Goal: Information Seeking & Learning: Learn about a topic

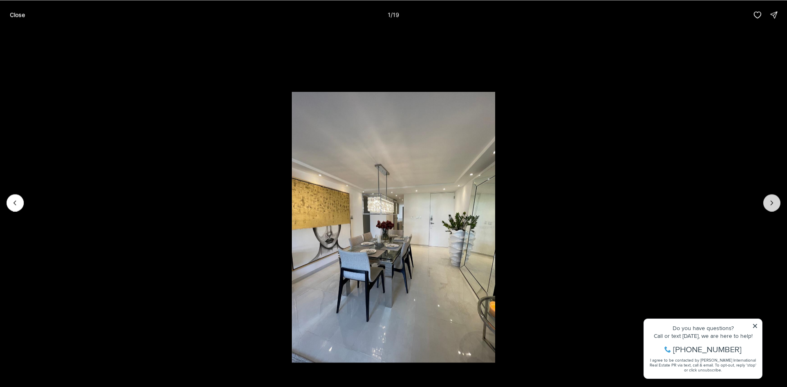
click at [767, 202] on button "Next slide" at bounding box center [771, 202] width 17 height 17
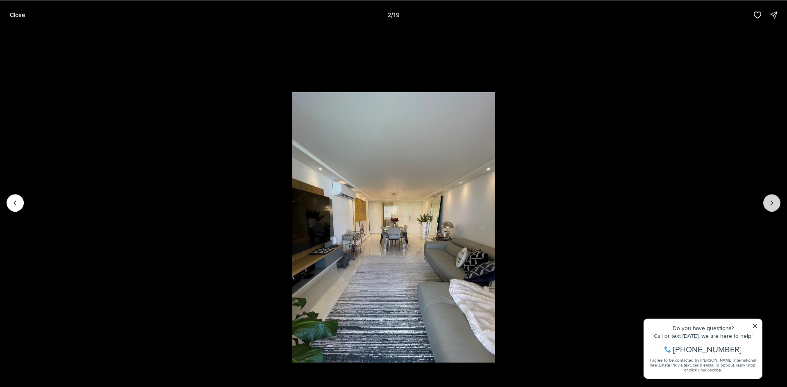
click at [768, 202] on icon "Next slide" at bounding box center [772, 203] width 8 height 8
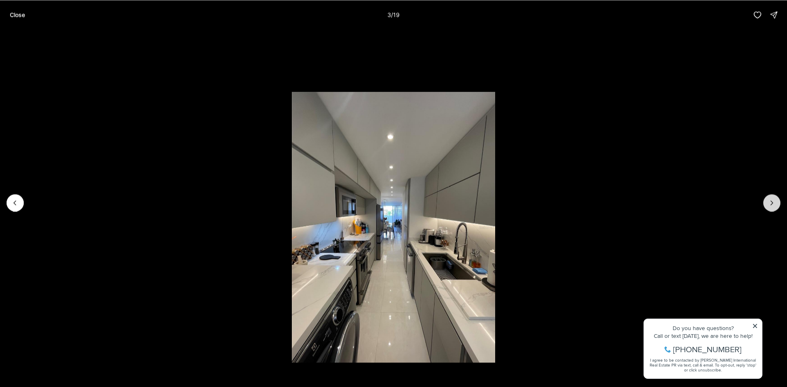
click at [768, 202] on icon "Next slide" at bounding box center [772, 203] width 8 height 8
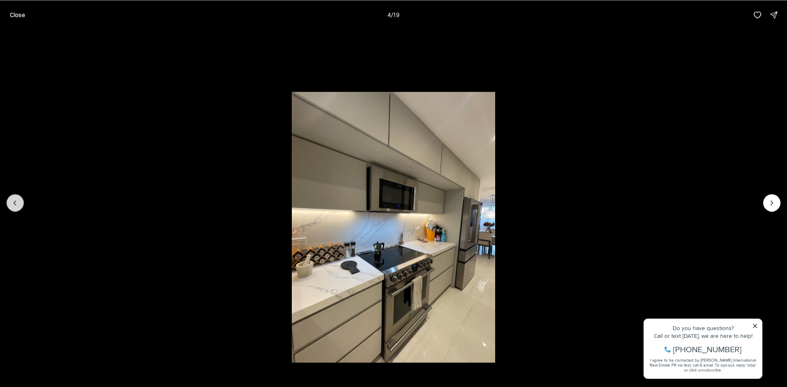
click at [12, 202] on icon "Previous slide" at bounding box center [15, 203] width 8 height 8
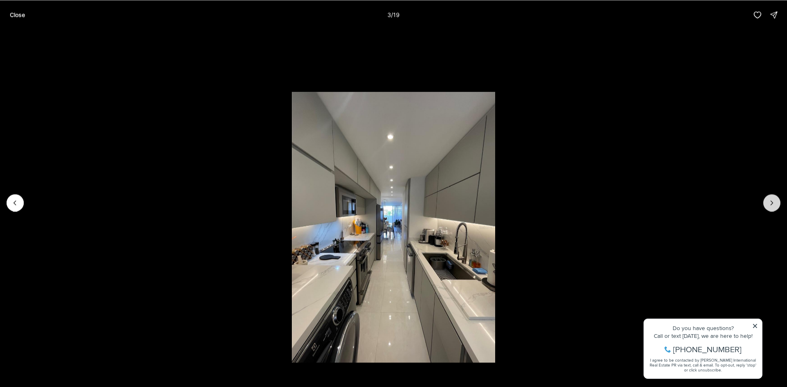
click at [770, 203] on icon "Next slide" at bounding box center [772, 203] width 8 height 8
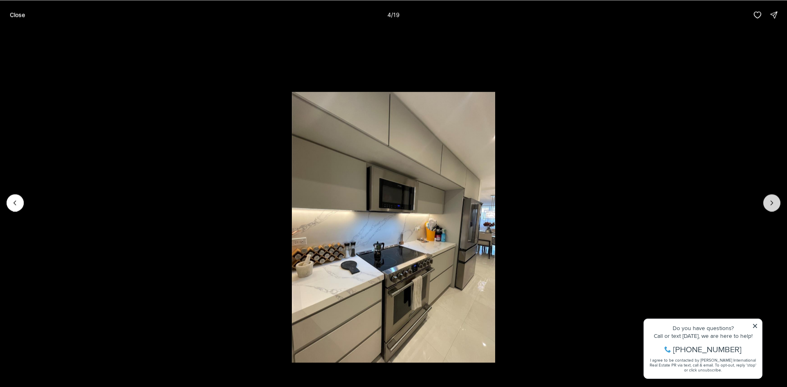
click at [770, 203] on icon "Next slide" at bounding box center [772, 203] width 8 height 8
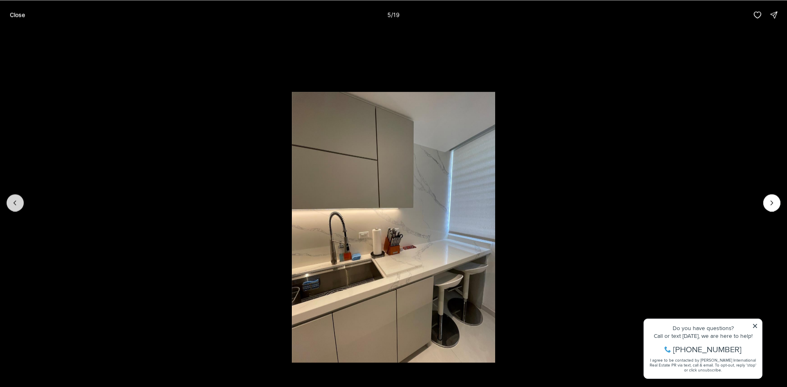
click at [16, 208] on button "Previous slide" at bounding box center [15, 202] width 17 height 17
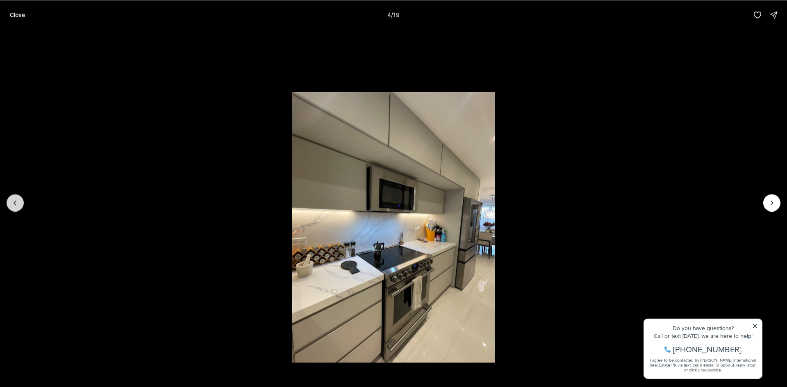
click at [16, 208] on button "Previous slide" at bounding box center [15, 202] width 17 height 17
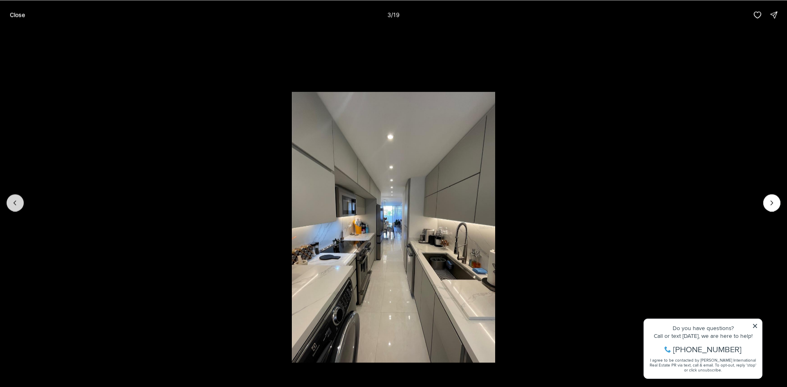
click at [16, 208] on button "Previous slide" at bounding box center [15, 202] width 17 height 17
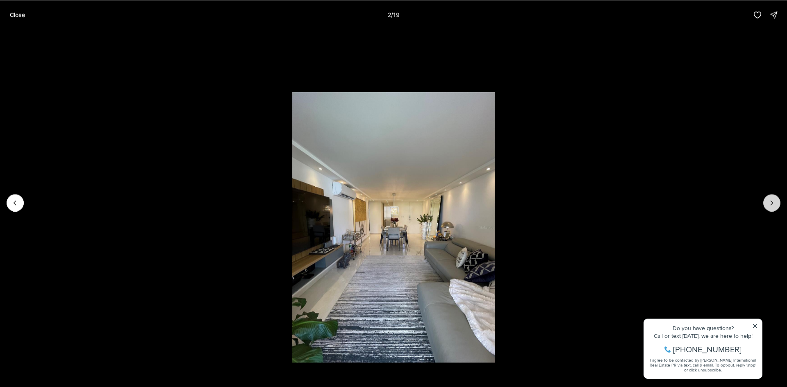
click at [774, 207] on button "Next slide" at bounding box center [771, 202] width 17 height 17
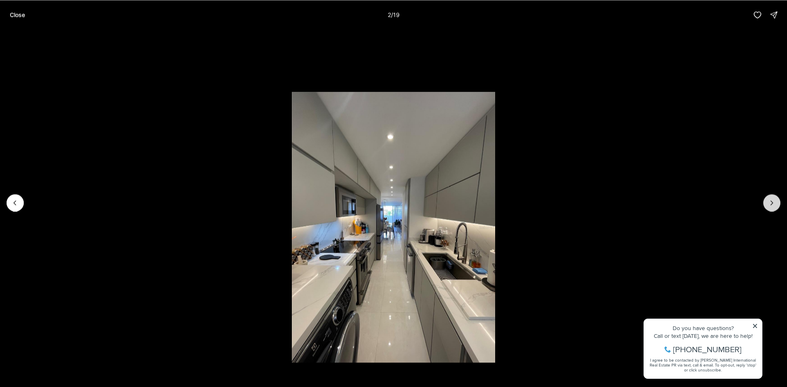
click at [774, 207] on button "Next slide" at bounding box center [771, 202] width 17 height 17
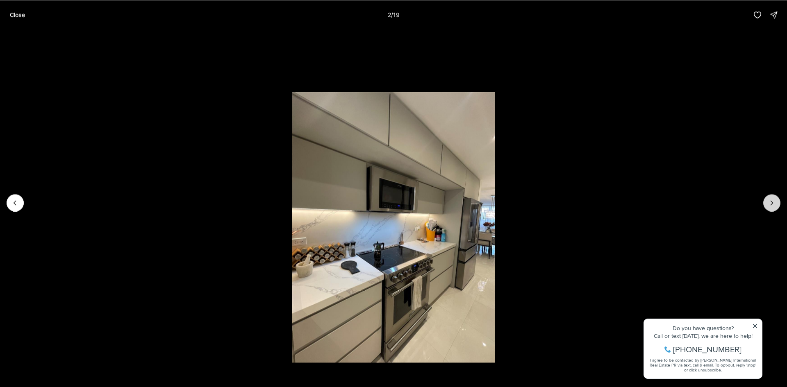
click at [774, 207] on button "Next slide" at bounding box center [771, 202] width 17 height 17
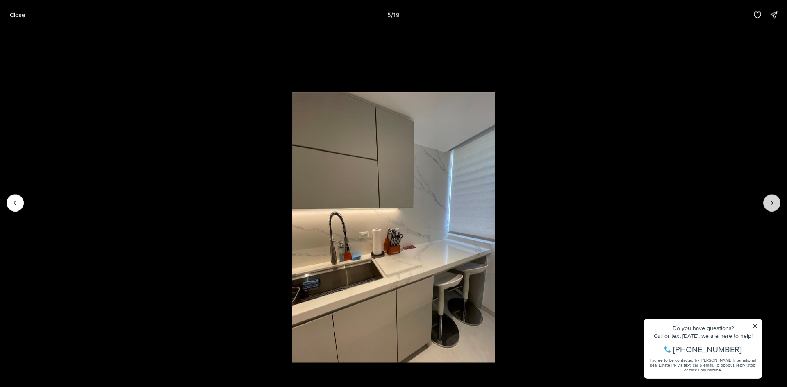
click at [774, 207] on button "Next slide" at bounding box center [771, 202] width 17 height 17
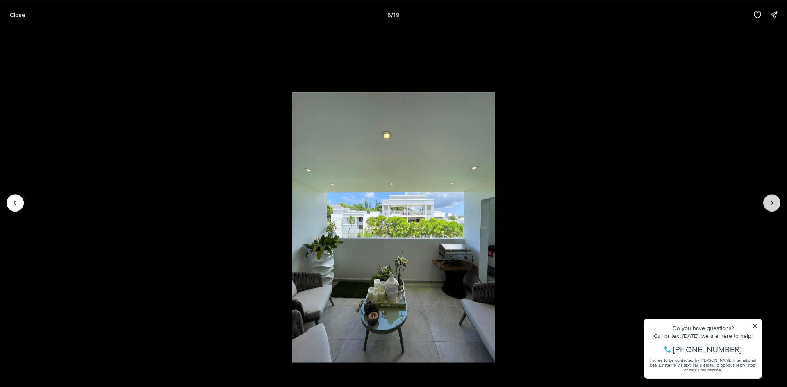
click at [774, 207] on button "Next slide" at bounding box center [771, 202] width 17 height 17
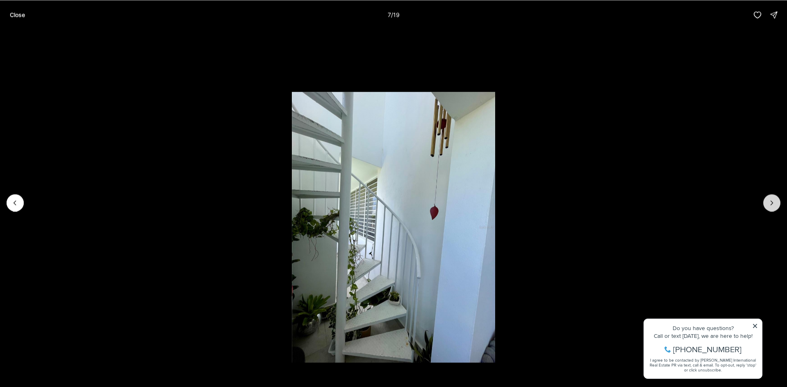
click at [774, 206] on icon "Next slide" at bounding box center [772, 203] width 8 height 8
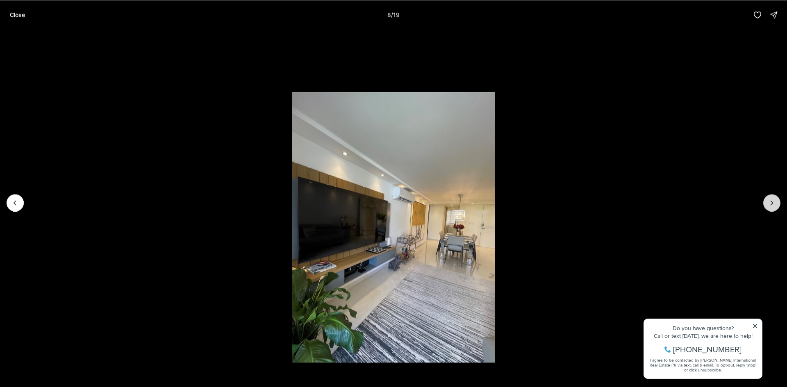
click at [774, 205] on icon "Next slide" at bounding box center [772, 203] width 8 height 8
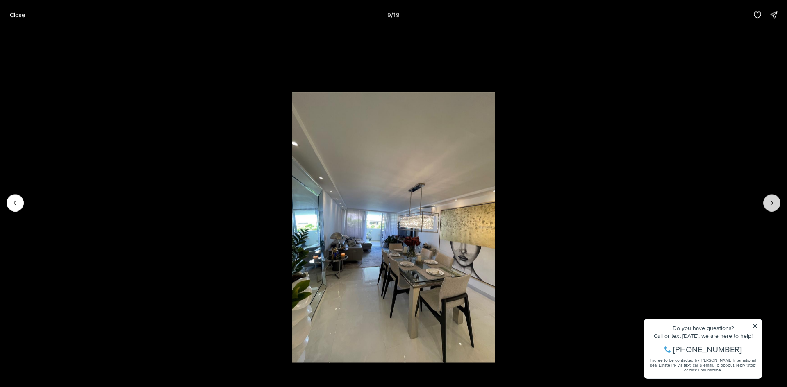
click at [774, 205] on icon "Next slide" at bounding box center [772, 203] width 8 height 8
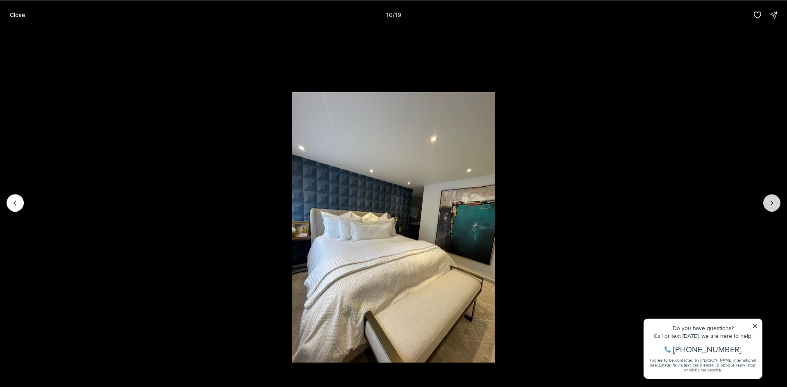
click at [774, 205] on icon "Next slide" at bounding box center [772, 203] width 8 height 8
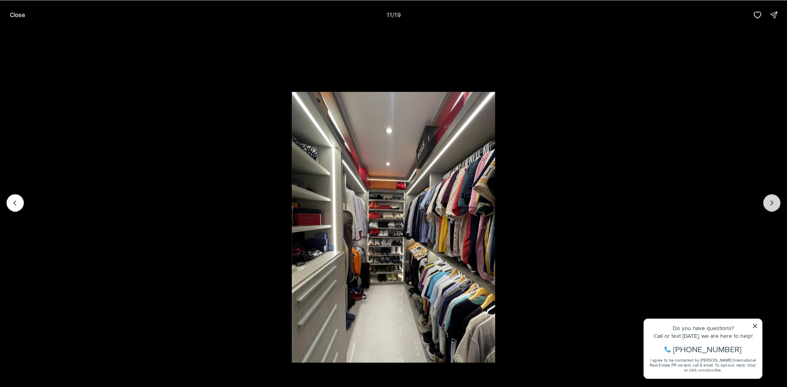
click at [774, 205] on icon "Next slide" at bounding box center [772, 203] width 8 height 8
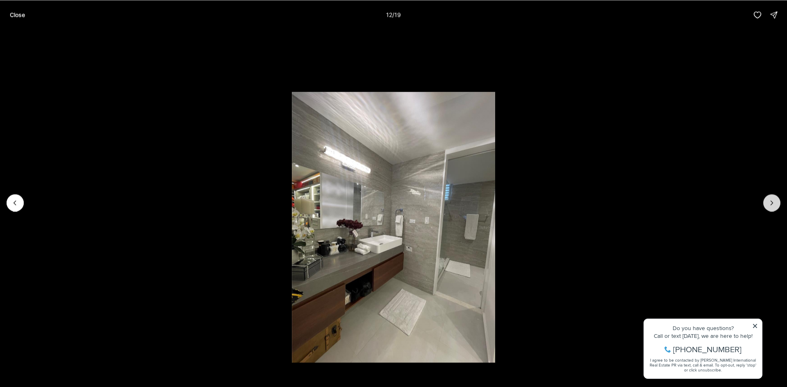
click at [774, 205] on icon "Next slide" at bounding box center [772, 203] width 8 height 8
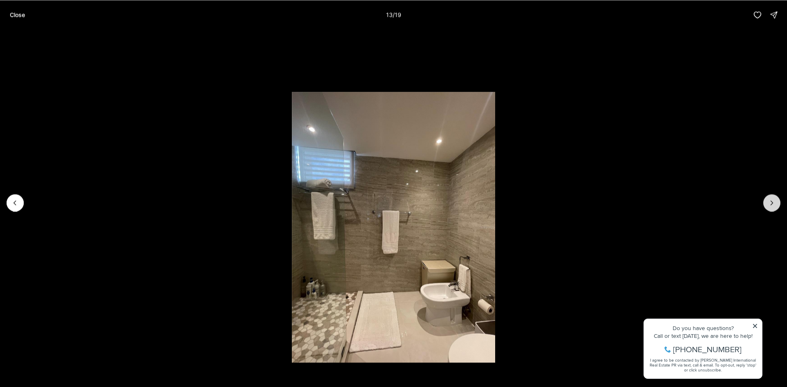
click at [774, 205] on icon "Next slide" at bounding box center [772, 203] width 8 height 8
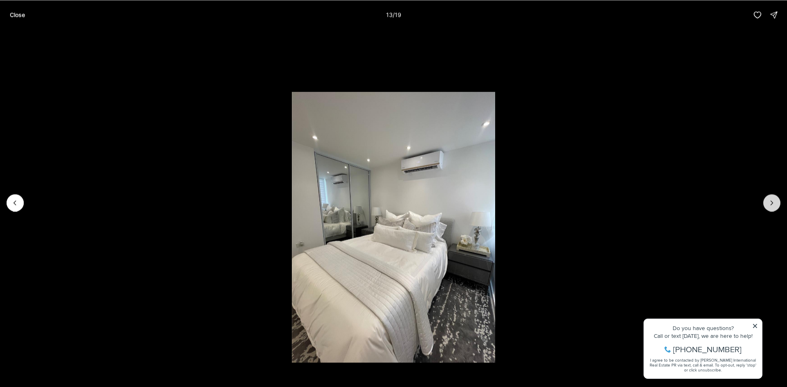
click at [774, 205] on icon "Next slide" at bounding box center [772, 203] width 8 height 8
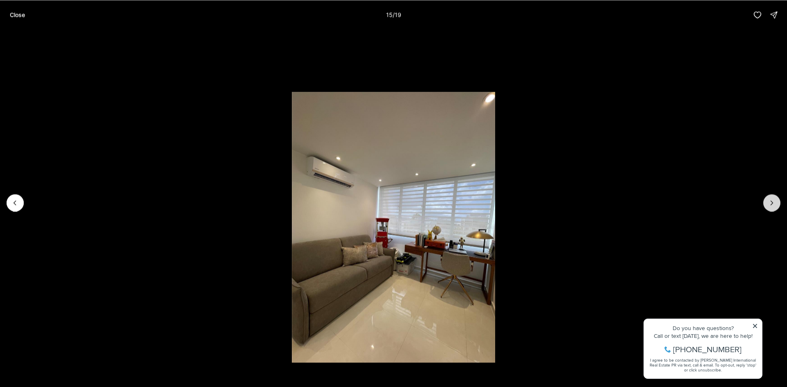
click at [774, 205] on icon "Next slide" at bounding box center [772, 203] width 8 height 8
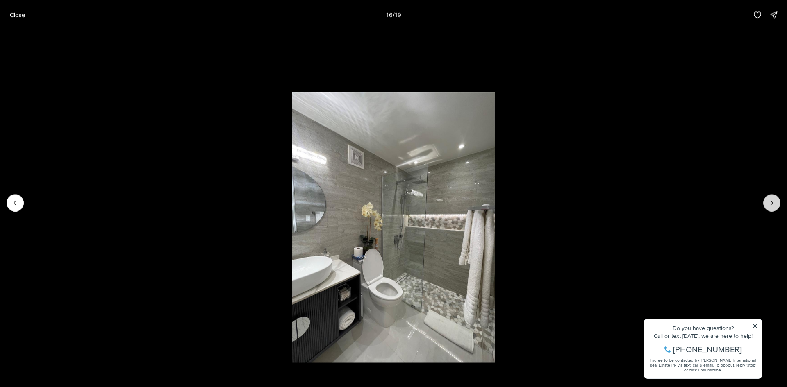
click at [774, 205] on icon "Next slide" at bounding box center [772, 203] width 8 height 8
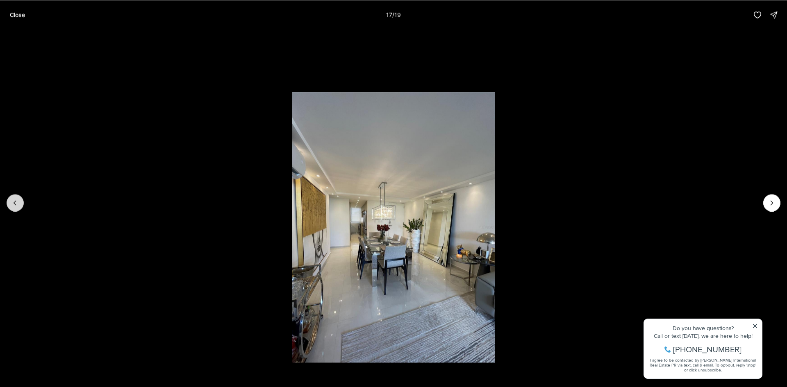
click at [18, 206] on icon "Previous slide" at bounding box center [15, 203] width 8 height 8
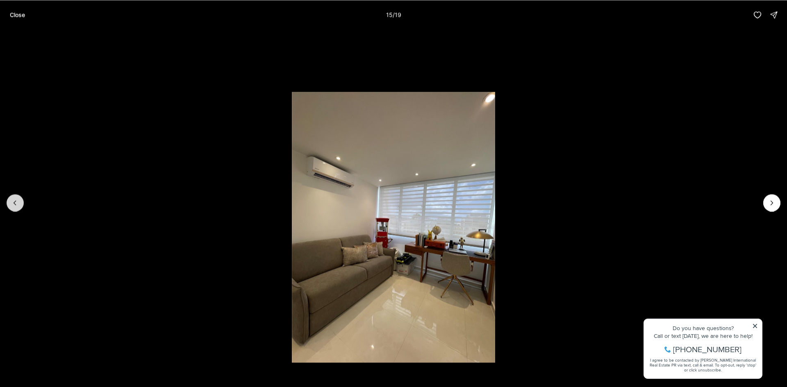
click at [18, 205] on icon "Previous slide" at bounding box center [15, 203] width 8 height 8
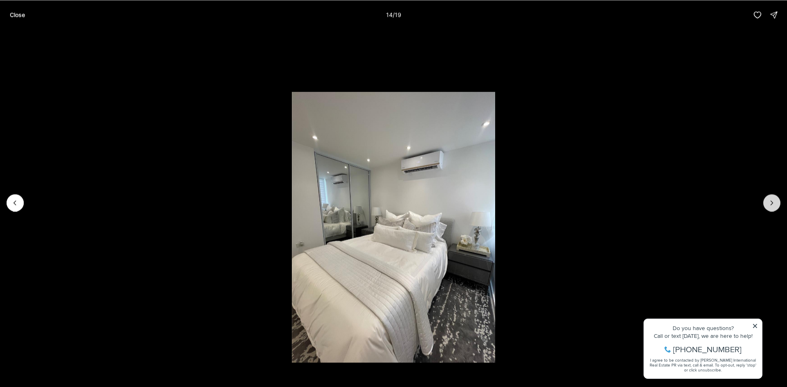
click at [774, 201] on icon "Next slide" at bounding box center [772, 203] width 8 height 8
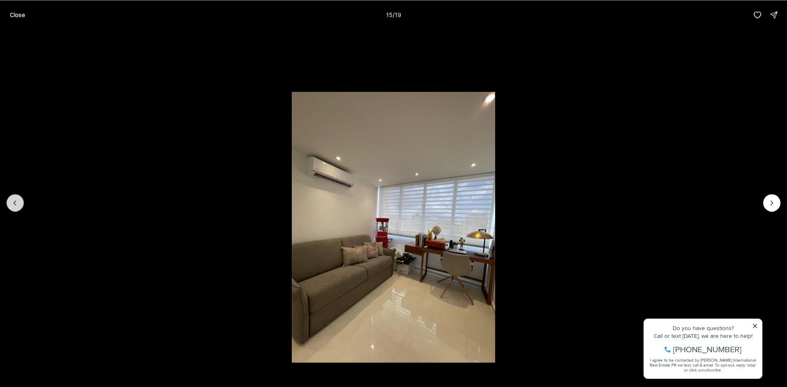
click at [16, 205] on icon "Previous slide" at bounding box center [15, 203] width 8 height 8
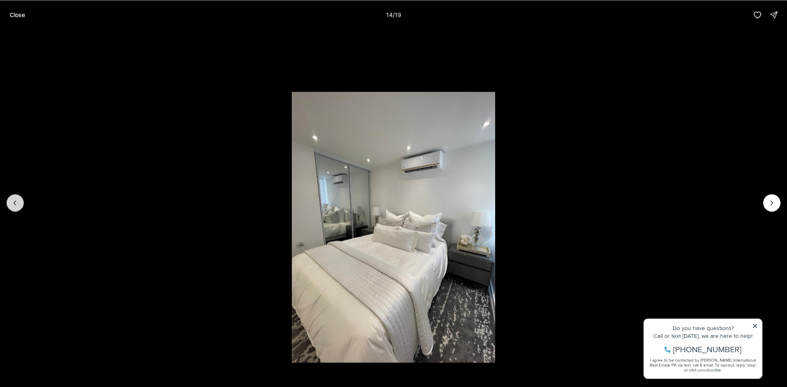
click at [16, 205] on icon "Previous slide" at bounding box center [15, 203] width 8 height 8
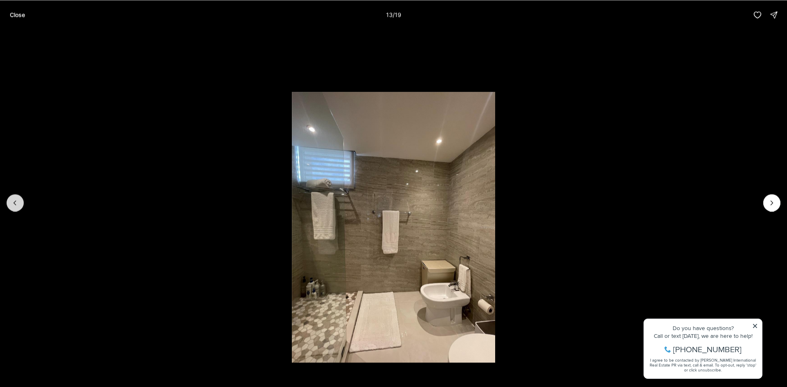
click at [16, 205] on icon "Previous slide" at bounding box center [15, 203] width 8 height 8
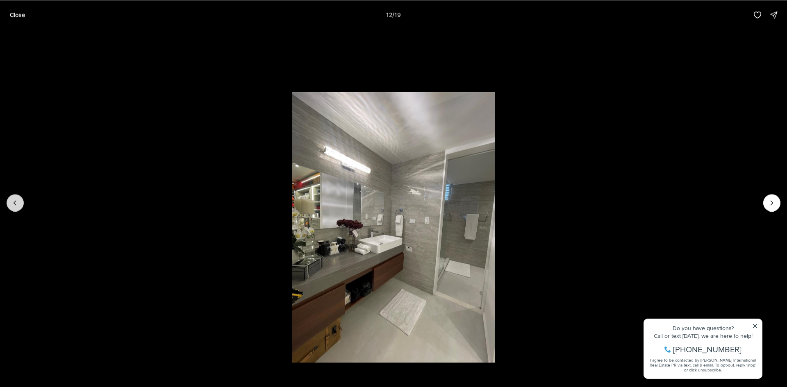
click at [16, 205] on icon "Previous slide" at bounding box center [15, 203] width 8 height 8
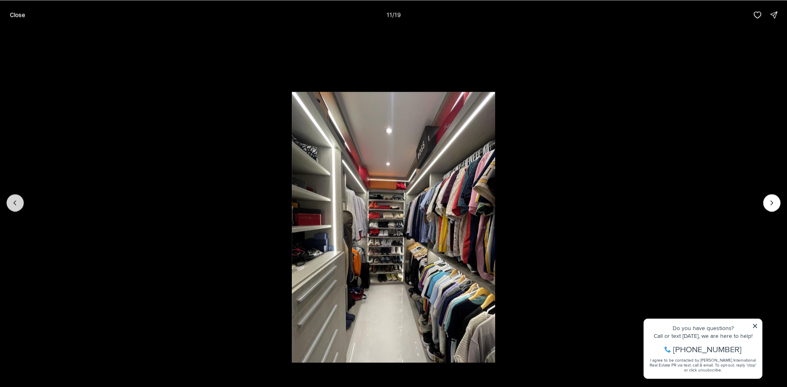
click at [16, 205] on icon "Previous slide" at bounding box center [15, 203] width 8 height 8
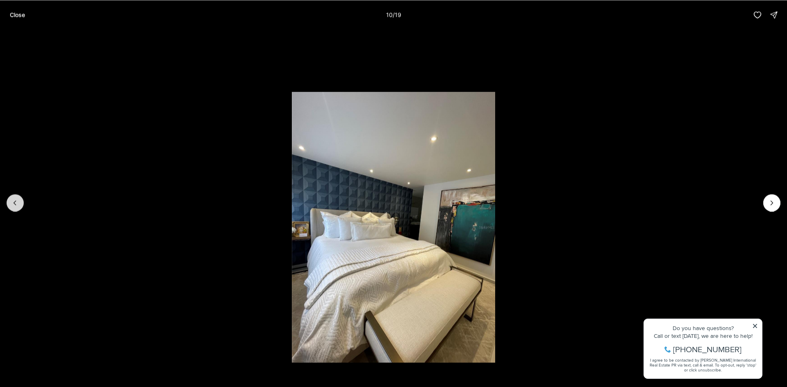
click at [16, 205] on icon "Previous slide" at bounding box center [15, 203] width 8 height 8
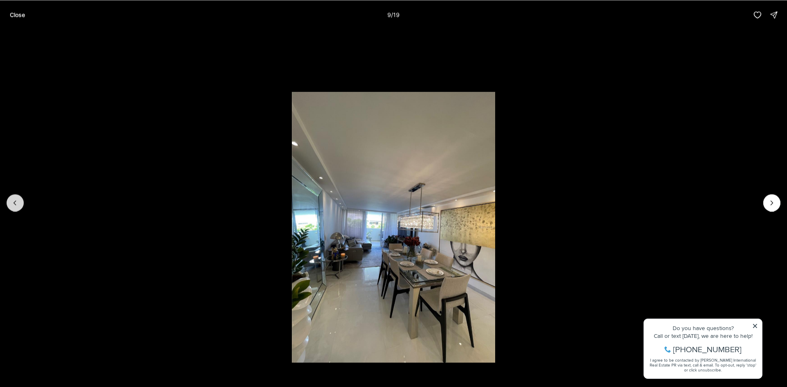
click at [16, 205] on icon "Previous slide" at bounding box center [15, 203] width 2 height 4
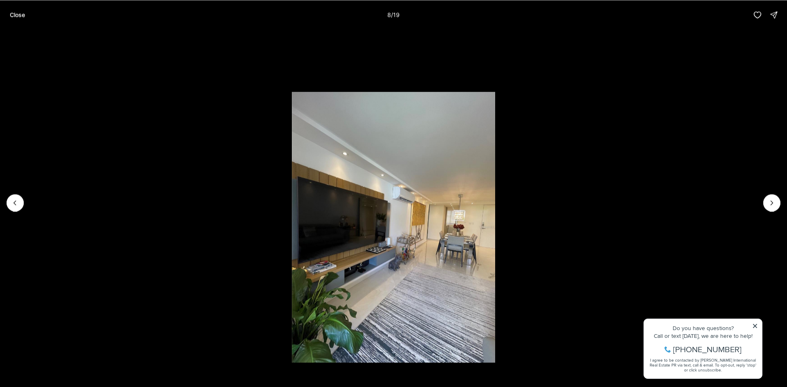
click at [754, 327] on li "8 of 19" at bounding box center [393, 203] width 787 height 346
click at [754, 325] on li "8 of 19" at bounding box center [393, 203] width 787 height 346
click at [758, 326] on li "8 of 19" at bounding box center [393, 203] width 787 height 346
click at [15, 198] on button "Previous slide" at bounding box center [15, 202] width 17 height 17
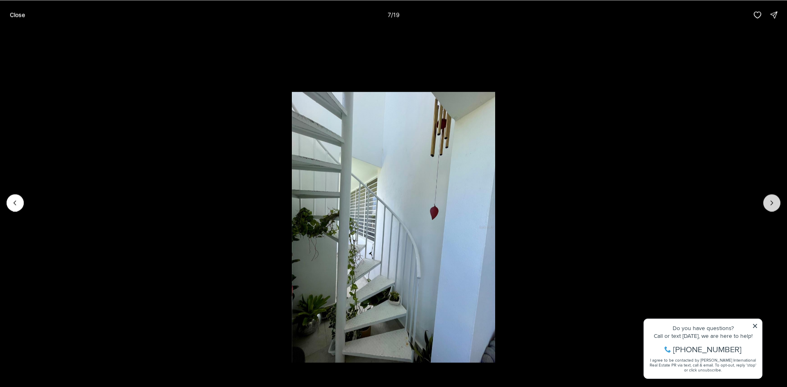
click at [774, 207] on icon "Next slide" at bounding box center [772, 203] width 8 height 8
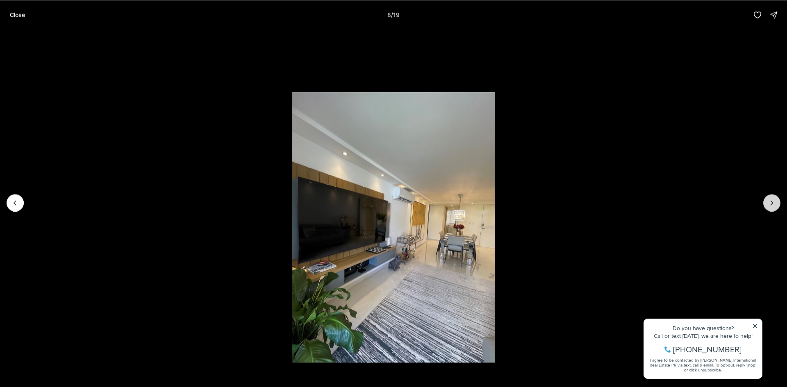
click at [772, 202] on icon "Next slide" at bounding box center [772, 203] width 8 height 8
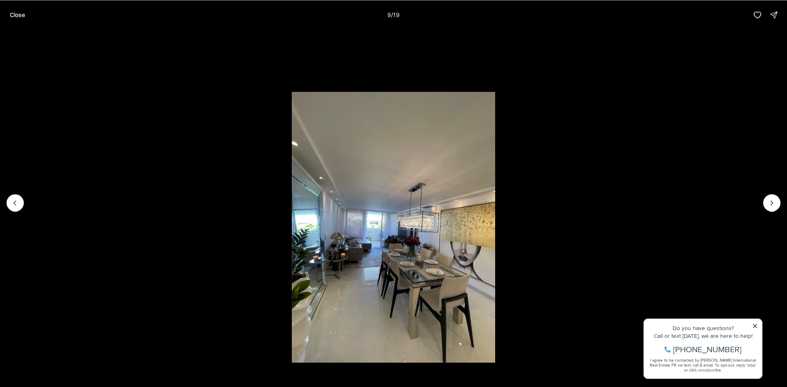
click at [756, 327] on li "9 of 19" at bounding box center [393, 203] width 787 height 346
click at [778, 206] on button "Next slide" at bounding box center [771, 202] width 17 height 17
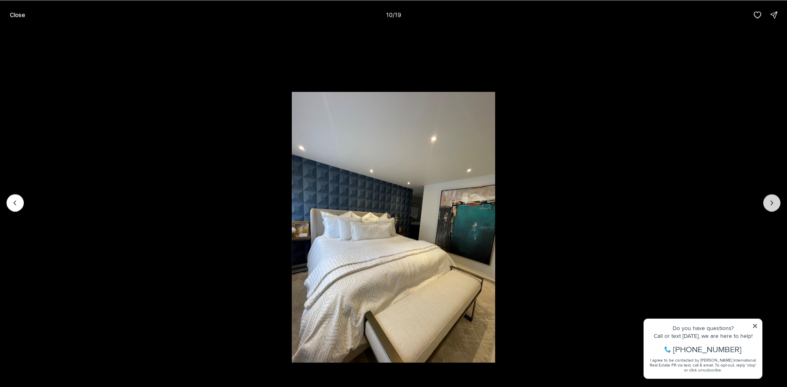
click at [773, 206] on icon "Next slide" at bounding box center [772, 203] width 8 height 8
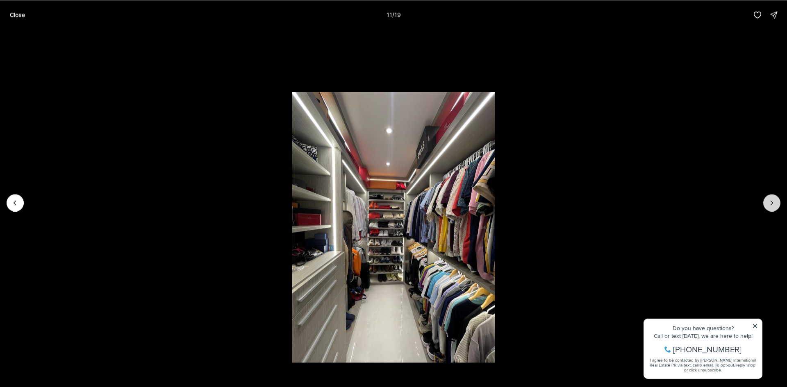
click at [773, 206] on icon "Next slide" at bounding box center [772, 203] width 8 height 8
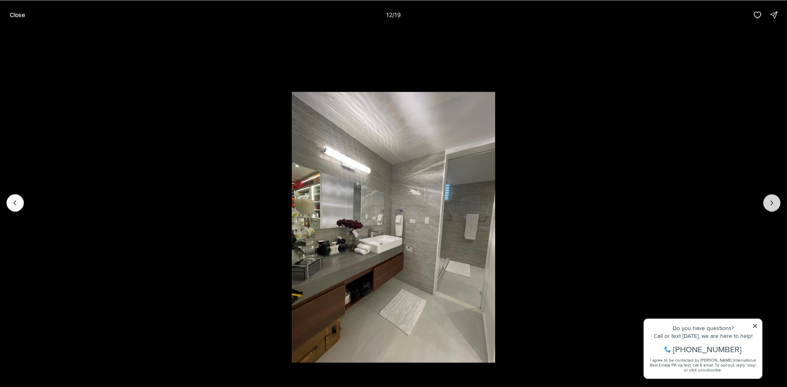
click at [772, 206] on icon "Next slide" at bounding box center [772, 203] width 8 height 8
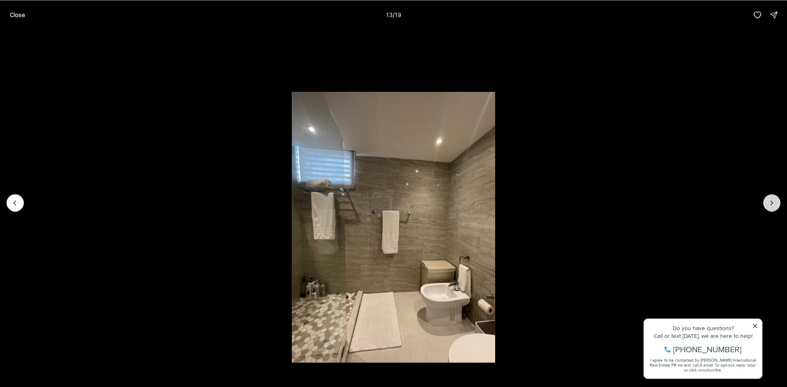
click at [772, 207] on button "Next slide" at bounding box center [771, 202] width 17 height 17
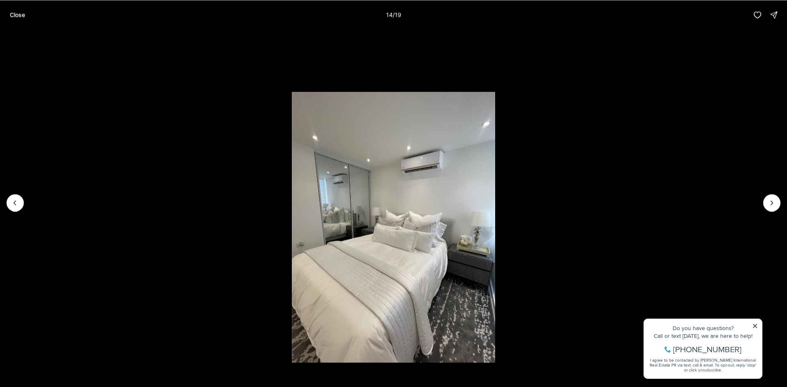
click at [12, 211] on li "14 of 19" at bounding box center [393, 203] width 787 height 346
click at [12, 211] on button "Previous slide" at bounding box center [15, 202] width 17 height 17
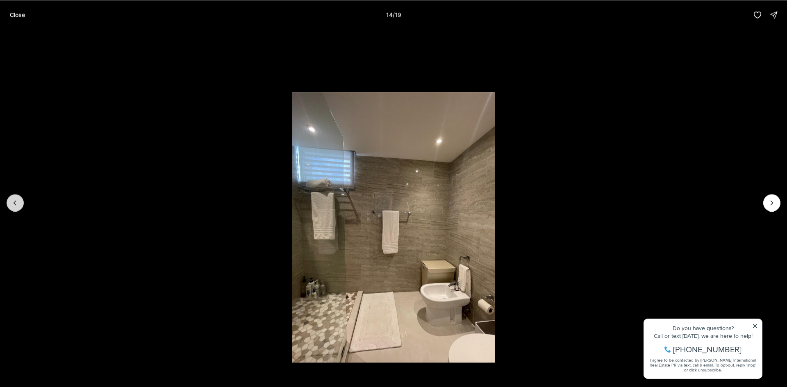
click at [13, 209] on button "Previous slide" at bounding box center [15, 202] width 17 height 17
click at [13, 208] on button "Previous slide" at bounding box center [15, 202] width 17 height 17
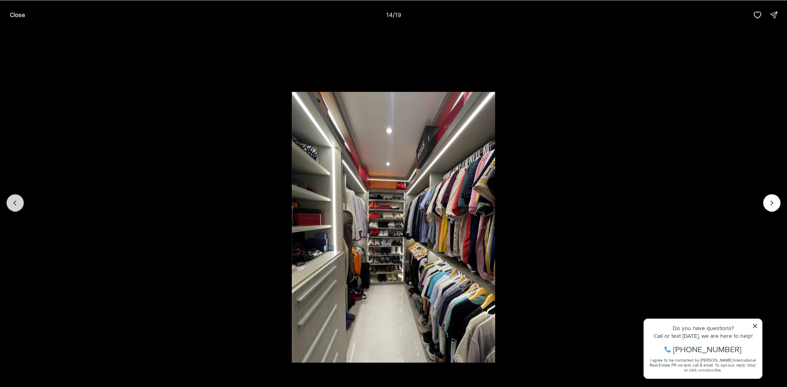
click at [13, 208] on button "Previous slide" at bounding box center [15, 202] width 17 height 17
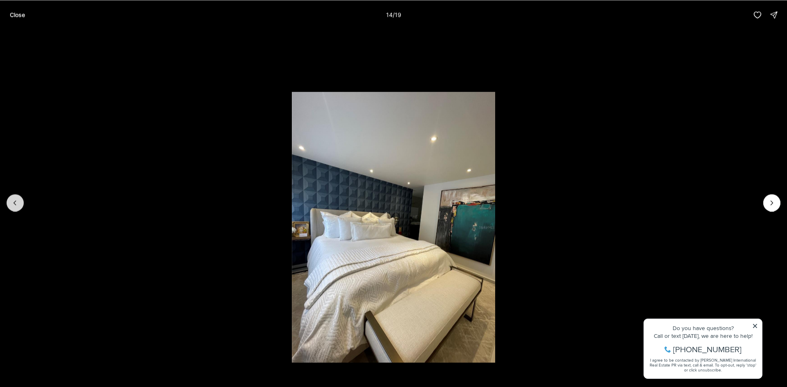
click at [13, 208] on button "Previous slide" at bounding box center [15, 202] width 17 height 17
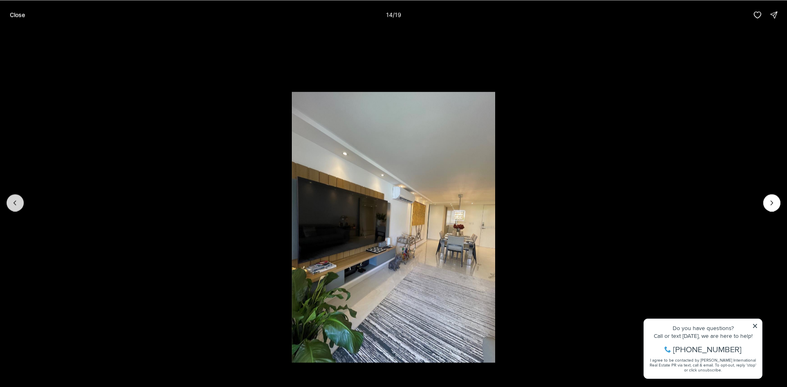
click at [13, 208] on button "Previous slide" at bounding box center [15, 202] width 17 height 17
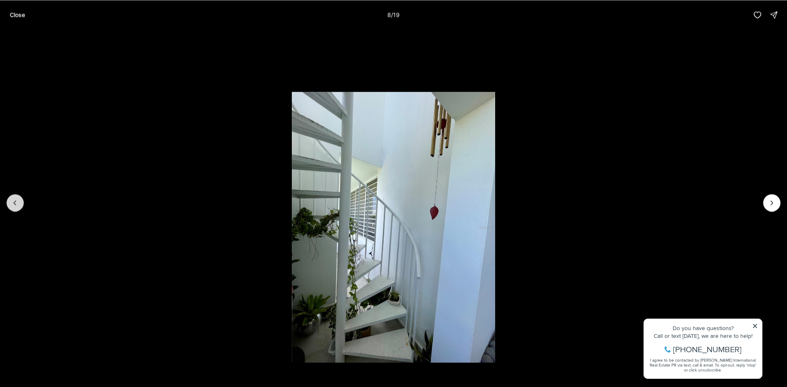
click at [13, 208] on button "Previous slide" at bounding box center [15, 202] width 17 height 17
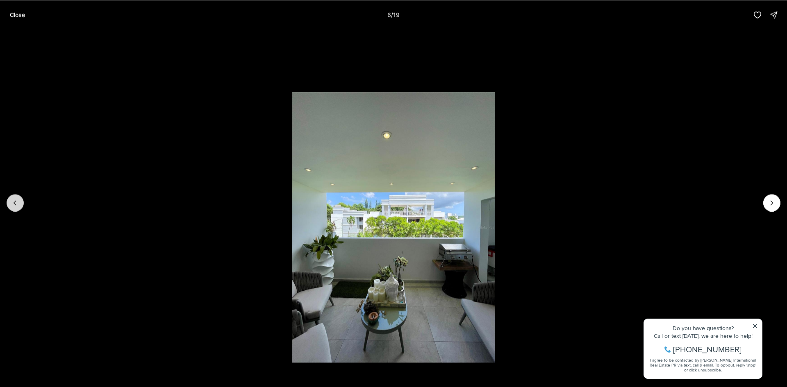
click at [13, 208] on button "Previous slide" at bounding box center [15, 202] width 17 height 17
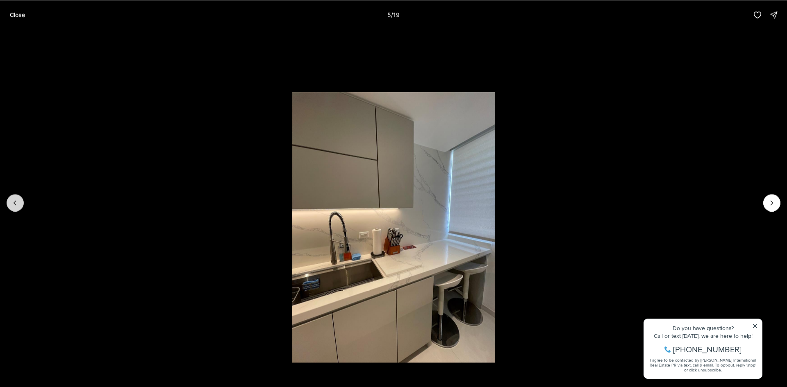
click at [13, 208] on button "Previous slide" at bounding box center [15, 202] width 17 height 17
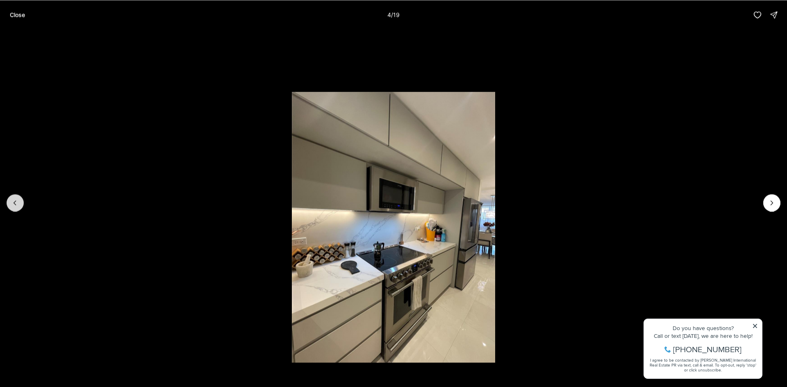
click at [12, 202] on icon "Previous slide" at bounding box center [15, 203] width 8 height 8
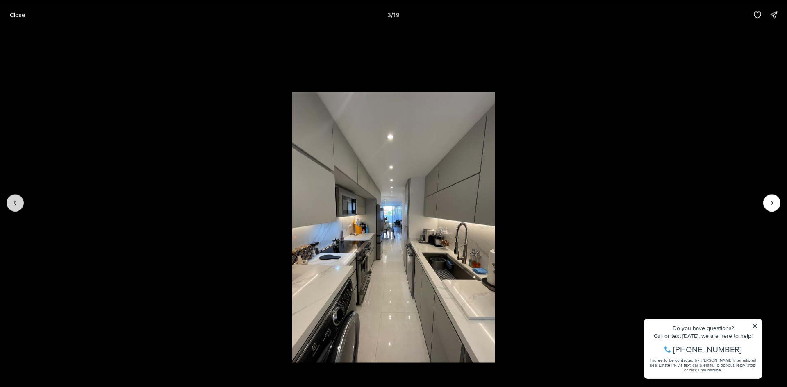
click at [16, 203] on icon "Previous slide" at bounding box center [15, 203] width 8 height 8
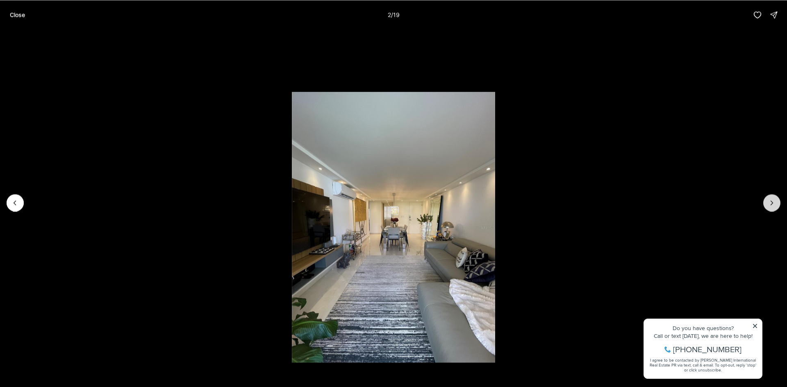
click at [771, 204] on icon "Next slide" at bounding box center [772, 203] width 8 height 8
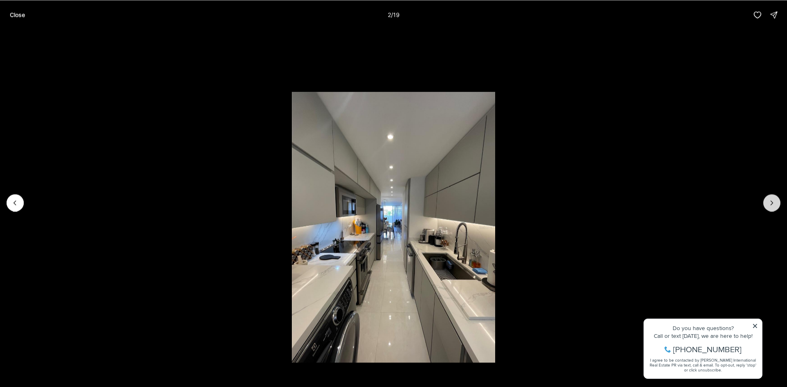
click at [771, 204] on icon "Next slide" at bounding box center [772, 203] width 8 height 8
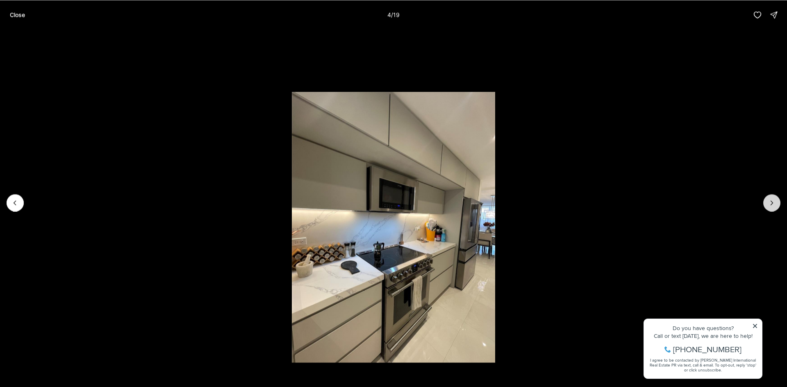
click at [769, 202] on icon "Next slide" at bounding box center [772, 203] width 8 height 8
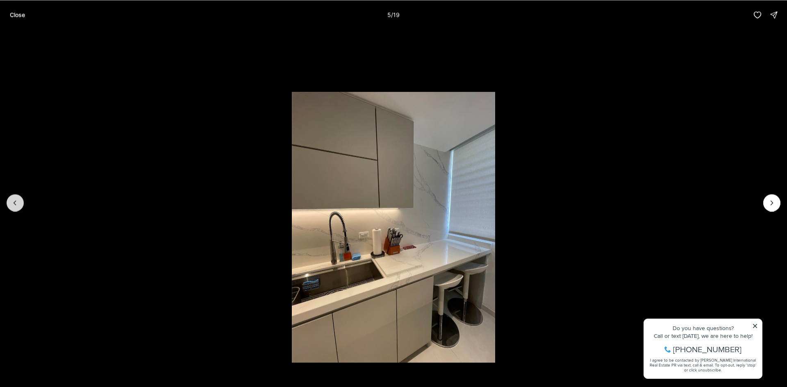
click at [19, 206] on icon "Previous slide" at bounding box center [15, 203] width 8 height 8
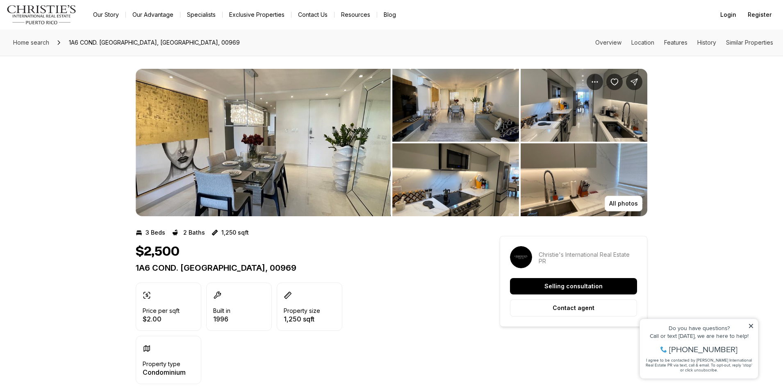
click at [587, 174] on img "View image gallery" at bounding box center [583, 179] width 127 height 73
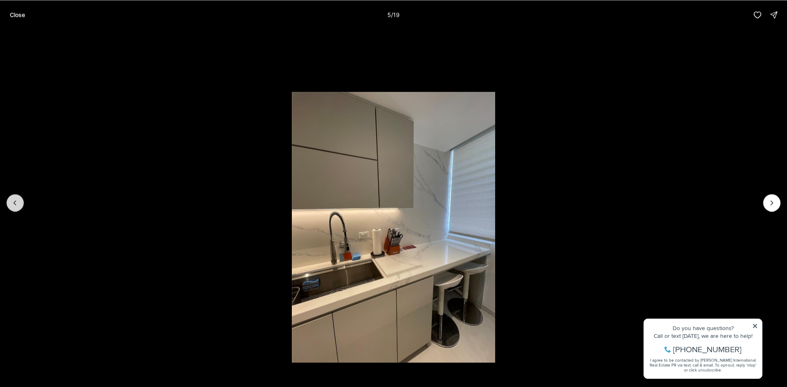
click at [17, 203] on icon "Previous slide" at bounding box center [15, 203] width 8 height 8
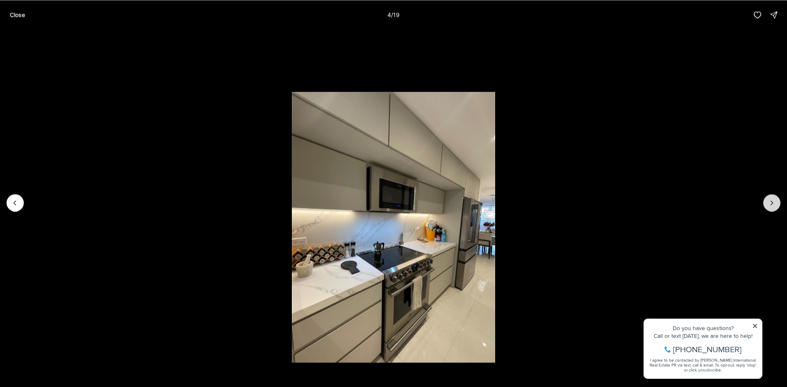
click at [770, 204] on icon "Next slide" at bounding box center [772, 203] width 8 height 8
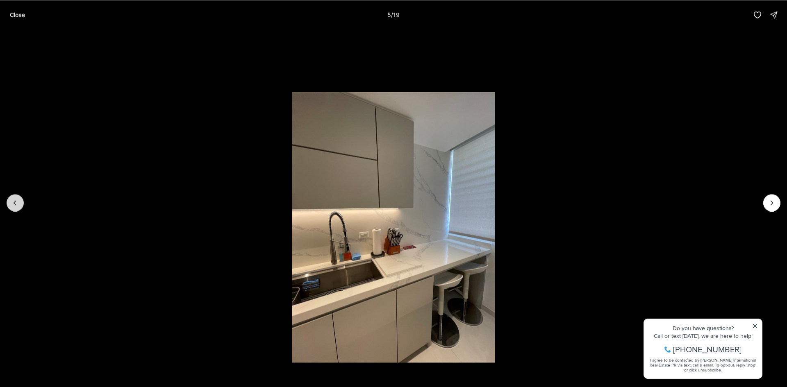
click at [11, 203] on icon "Previous slide" at bounding box center [15, 203] width 8 height 8
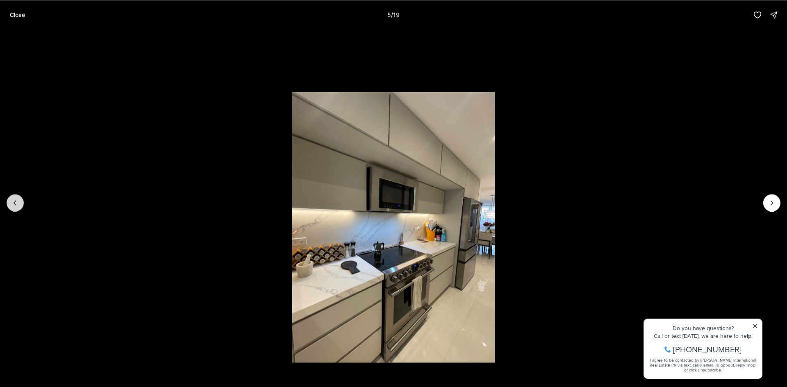
click at [14, 203] on icon "Previous slide" at bounding box center [15, 203] width 2 height 4
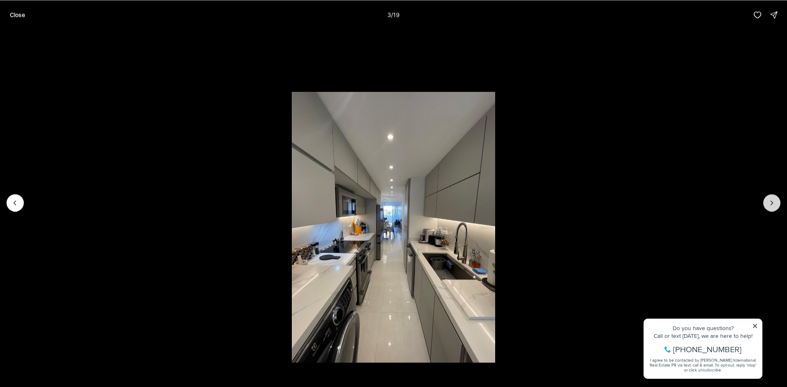
click at [776, 203] on button "Next slide" at bounding box center [771, 202] width 17 height 17
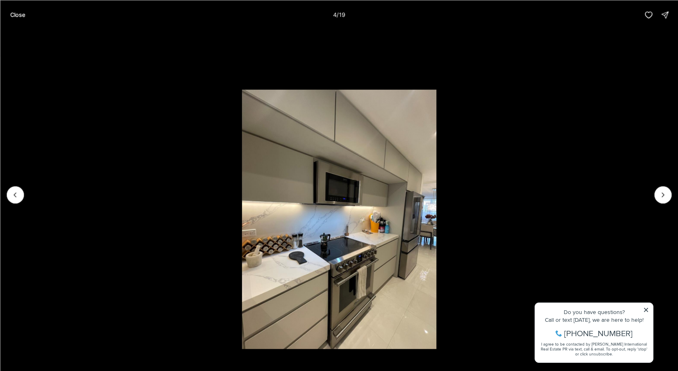
click at [602, 199] on li "4 of 19" at bounding box center [339, 195] width 678 height 330
click at [661, 193] on icon "Next slide" at bounding box center [663, 195] width 8 height 8
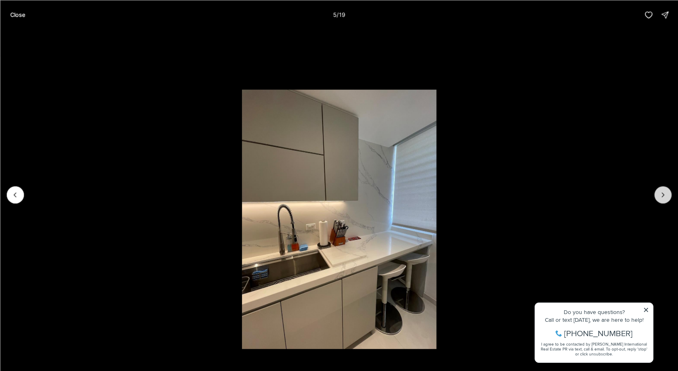
click at [661, 194] on icon "Next slide" at bounding box center [663, 195] width 8 height 8
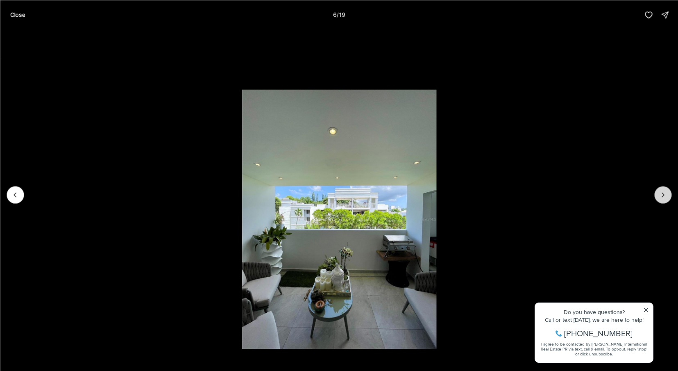
click at [661, 194] on icon "Next slide" at bounding box center [663, 195] width 8 height 8
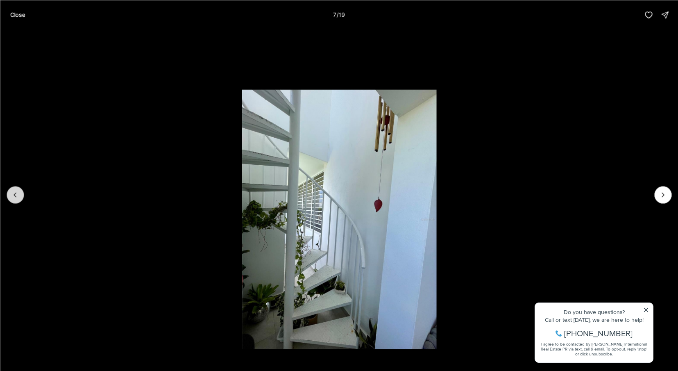
click at [18, 197] on icon "Previous slide" at bounding box center [15, 195] width 8 height 8
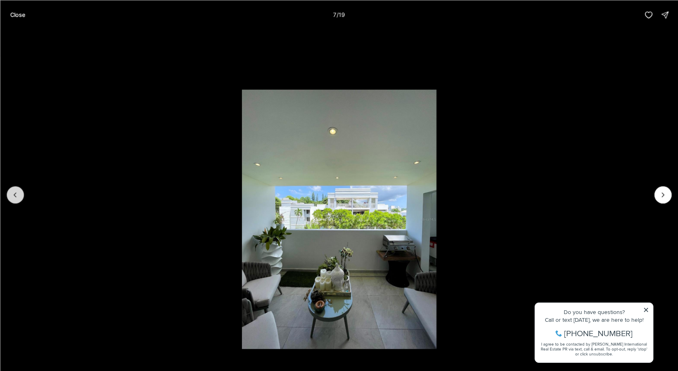
click at [18, 197] on icon "Previous slide" at bounding box center [15, 195] width 8 height 8
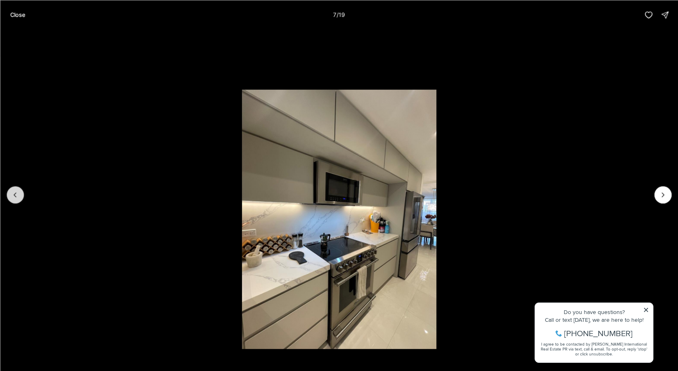
click at [18, 197] on icon "Previous slide" at bounding box center [15, 195] width 8 height 8
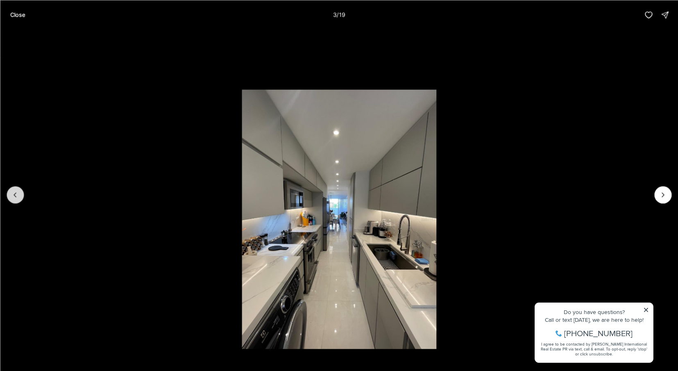
click at [18, 197] on icon "Previous slide" at bounding box center [15, 195] width 8 height 8
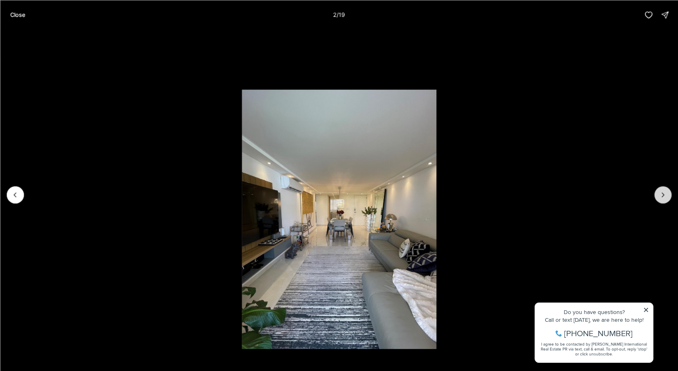
click at [671, 196] on button "Next slide" at bounding box center [662, 194] width 17 height 17
